Goal: Check status: Check status

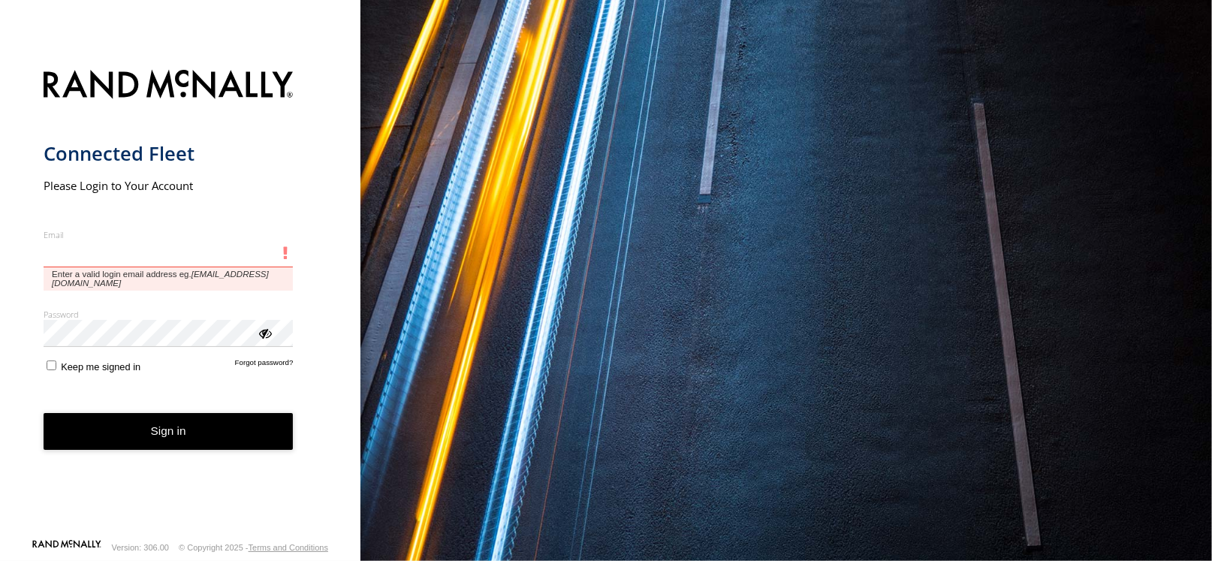
type input "**********"
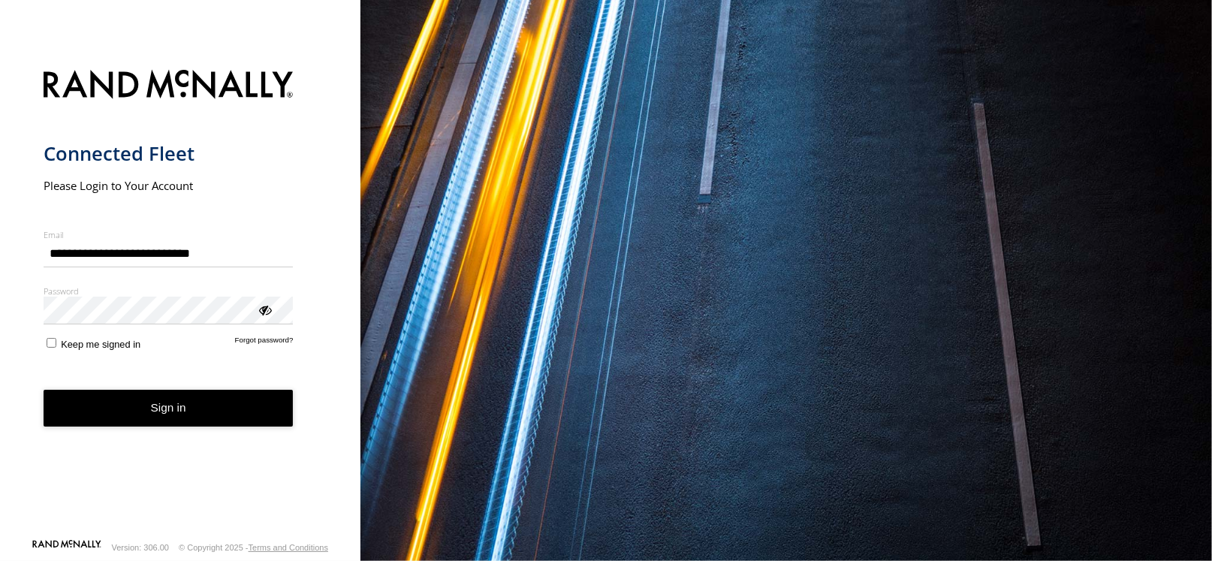
click at [204, 434] on form "**********" at bounding box center [181, 300] width 274 height 478
click at [134, 409] on button "Sign in" at bounding box center [169, 408] width 250 height 37
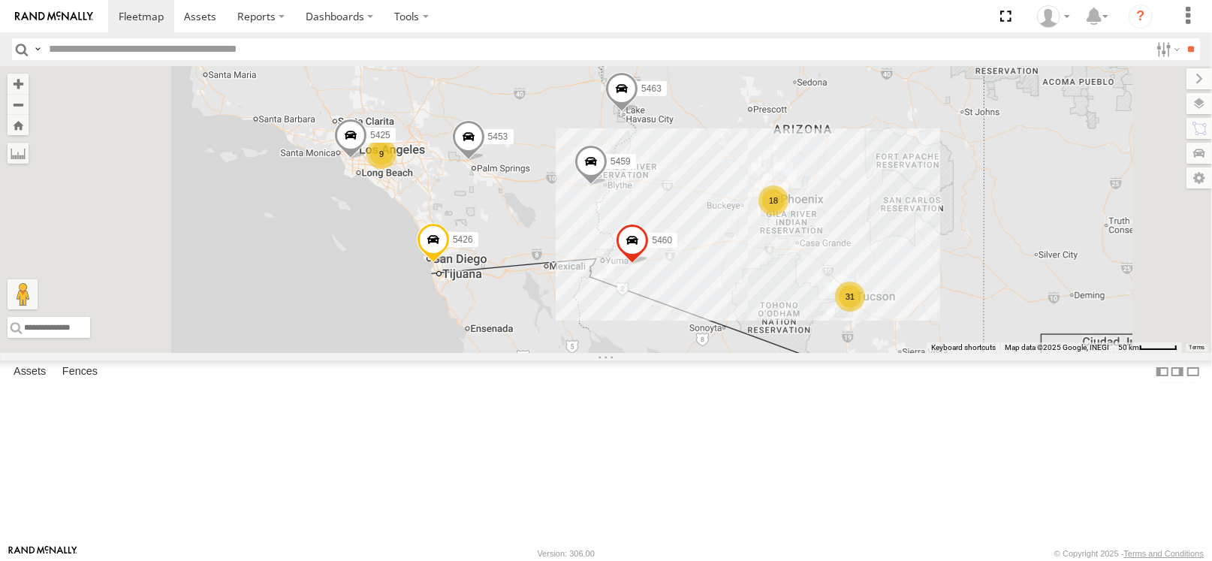
click at [865, 312] on div "31" at bounding box center [850, 297] width 30 height 30
